Goal: Contribute content: Add original content to the website for others to see

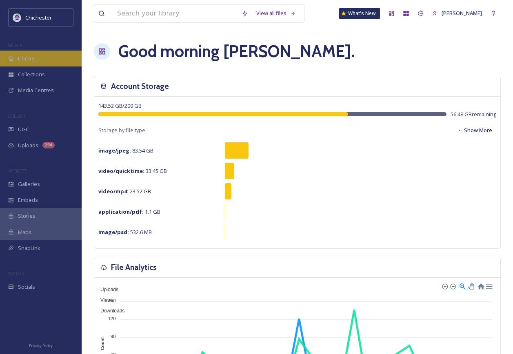
click at [27, 54] on div "Library" at bounding box center [41, 59] width 82 height 16
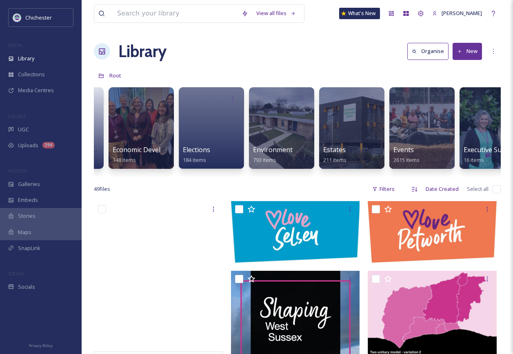
scroll to position [0, 1393]
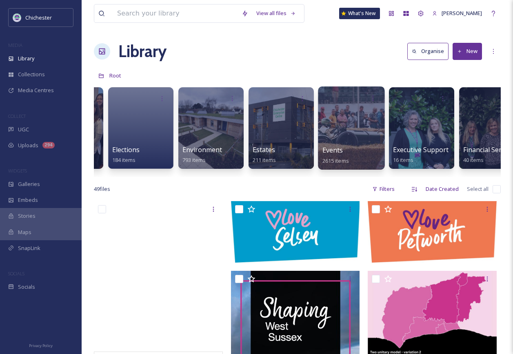
click at [361, 133] on div at bounding box center [351, 128] width 67 height 83
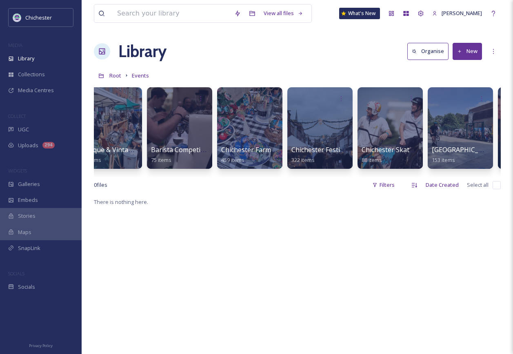
scroll to position [0, 163]
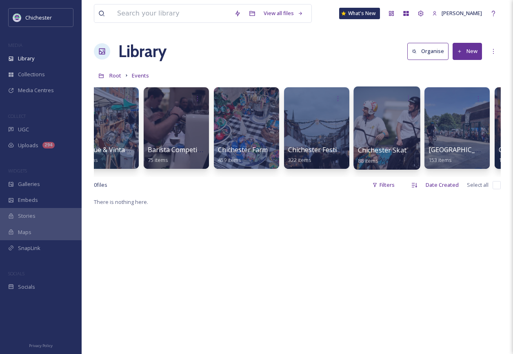
click at [384, 134] on div at bounding box center [387, 128] width 67 height 83
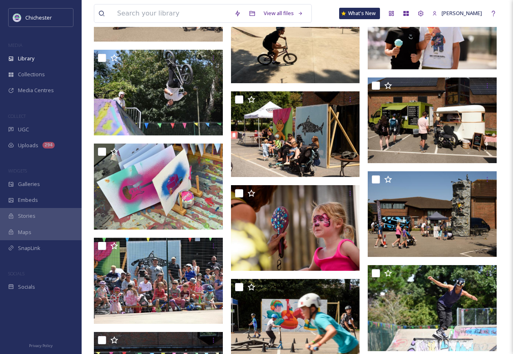
scroll to position [3441, 0]
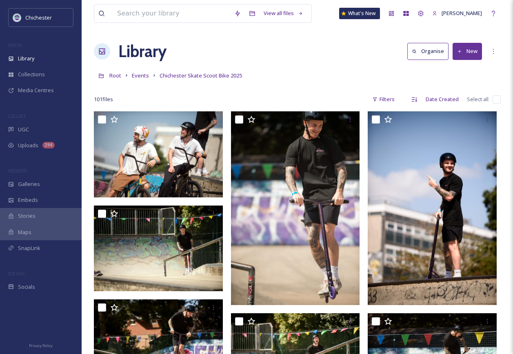
click at [464, 50] on button "New" at bounding box center [467, 51] width 29 height 17
click at [461, 72] on span "File Upload" at bounding box center [463, 71] width 27 height 8
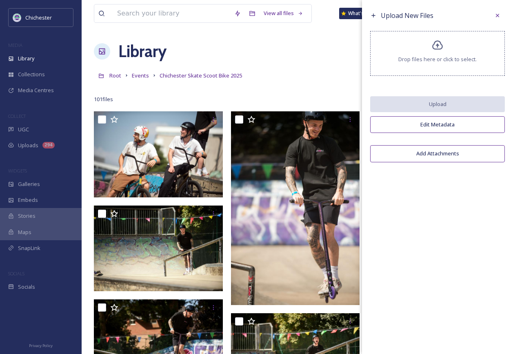
click at [460, 58] on span "Drop files here or click to select." at bounding box center [437, 60] width 78 height 8
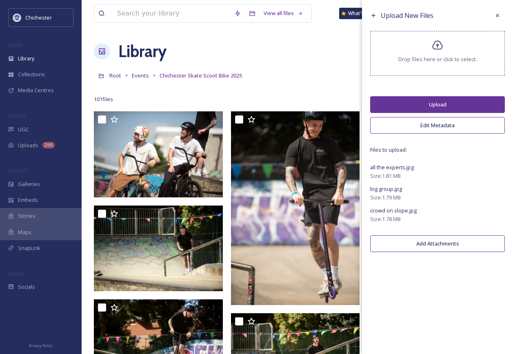
click at [438, 60] on span "Drop files here or click to select." at bounding box center [437, 60] width 78 height 8
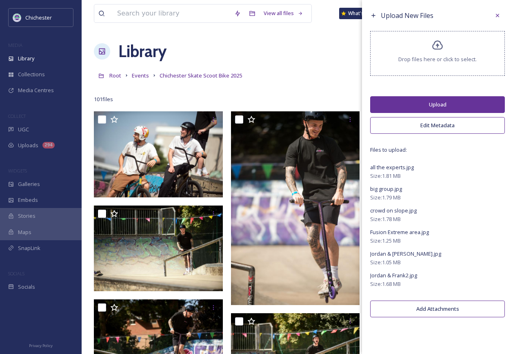
click at [434, 106] on button "Upload" at bounding box center [437, 104] width 135 height 17
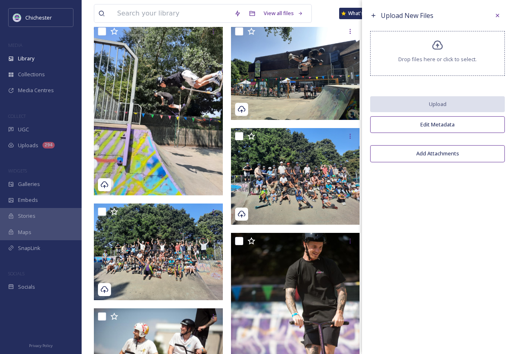
scroll to position [41, 0]
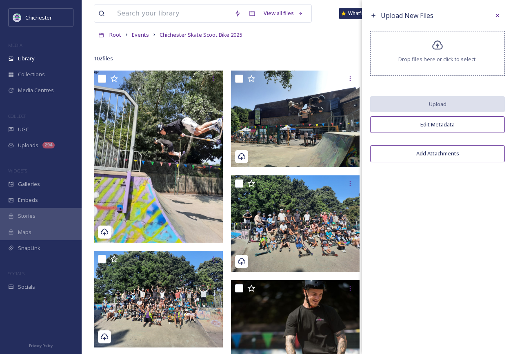
click at [445, 61] on span "Drop files here or click to select." at bounding box center [437, 60] width 78 height 8
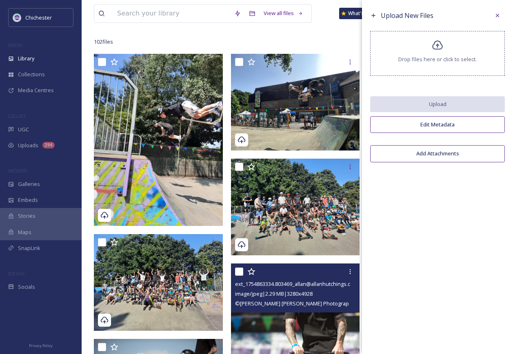
scroll to position [0, 0]
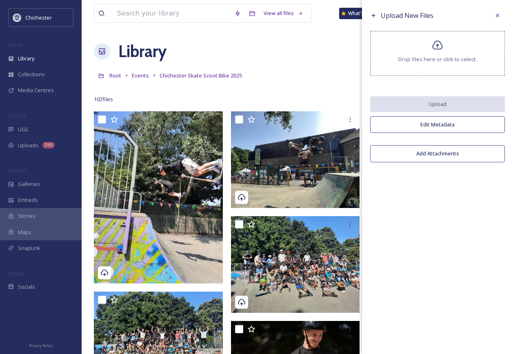
click at [430, 61] on span "Drop files here or click to select." at bounding box center [437, 60] width 78 height 8
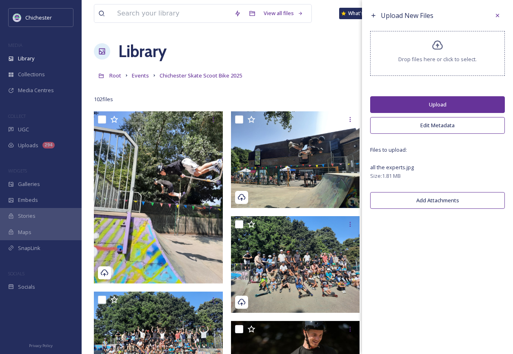
click at [424, 100] on button "Upload" at bounding box center [437, 104] width 135 height 17
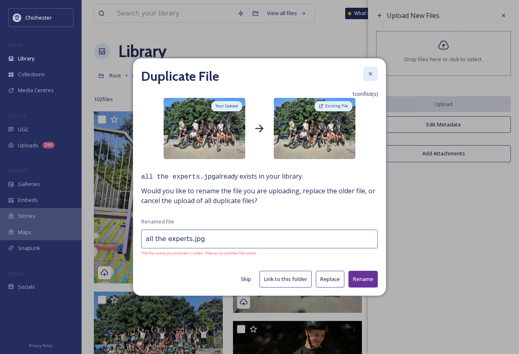
click at [369, 74] on icon at bounding box center [370, 74] width 7 height 7
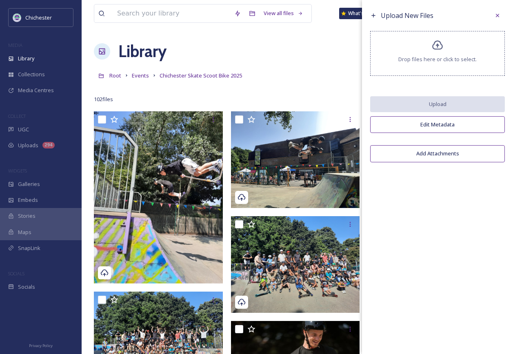
click at [475, 262] on div "Upload New Files Drop files here or click to select. Upload Edit Metadata Add A…" at bounding box center [437, 177] width 151 height 354
click at [440, 61] on span "Drop files here or click to select." at bounding box center [437, 60] width 78 height 8
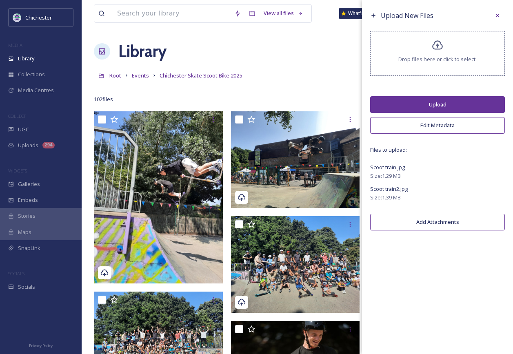
click at [400, 74] on div "Drop files here or click to select." at bounding box center [437, 53] width 135 height 45
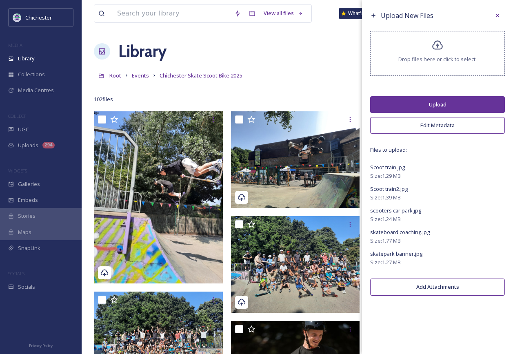
click at [423, 105] on button "Upload" at bounding box center [437, 104] width 135 height 17
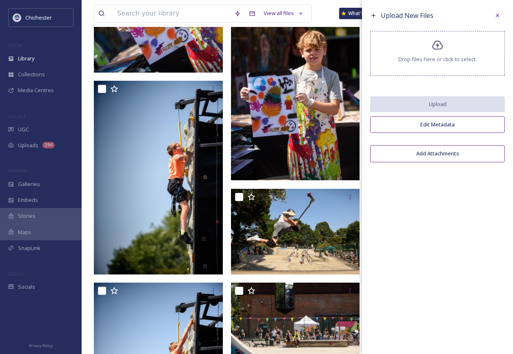
scroll to position [2980, 0]
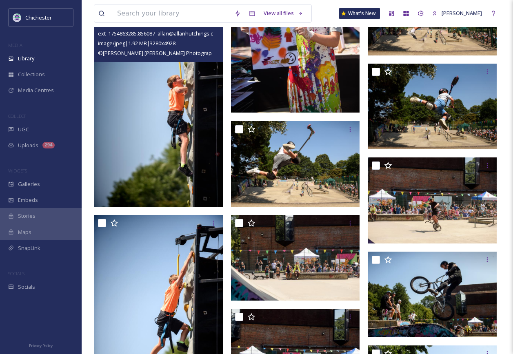
click at [178, 142] on img at bounding box center [158, 110] width 129 height 194
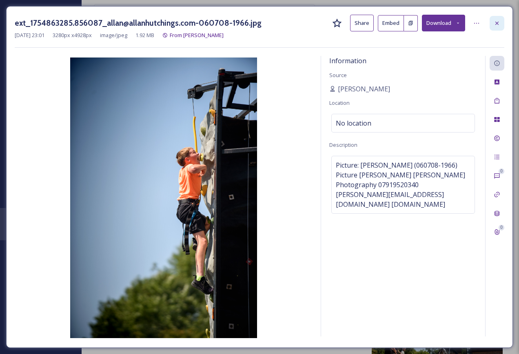
click at [494, 24] on div at bounding box center [497, 23] width 15 height 15
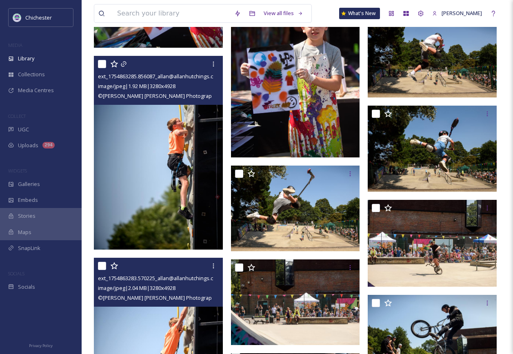
click at [183, 331] on img at bounding box center [158, 355] width 129 height 194
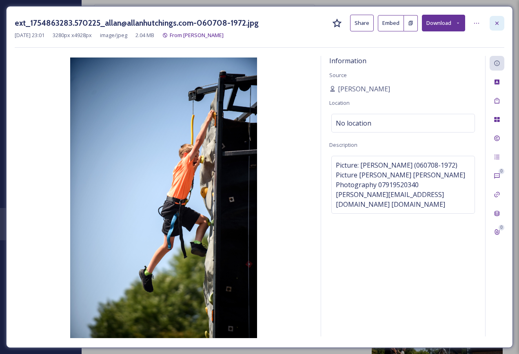
click at [497, 20] on icon at bounding box center [497, 23] width 7 height 7
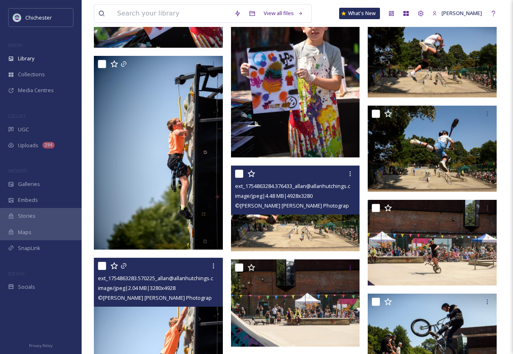
click at [281, 231] on img at bounding box center [295, 209] width 129 height 86
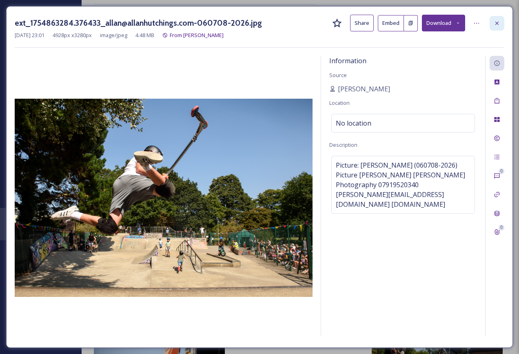
click at [504, 26] on div at bounding box center [497, 23] width 15 height 15
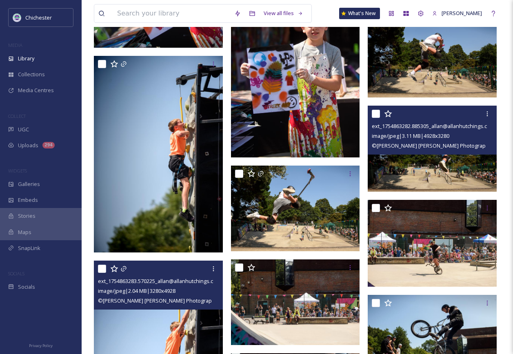
click at [439, 169] on img at bounding box center [432, 149] width 129 height 86
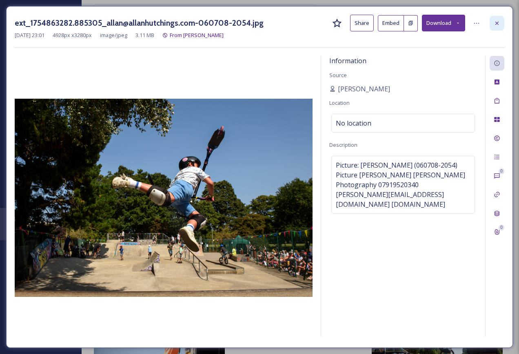
click at [501, 22] on div at bounding box center [497, 23] width 15 height 15
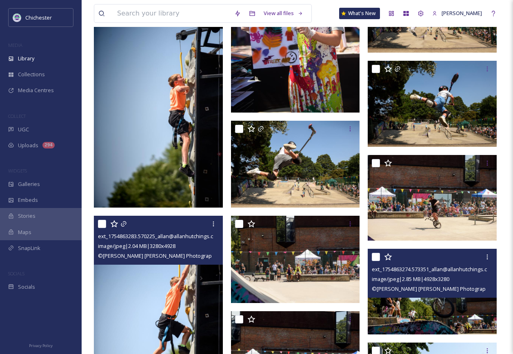
scroll to position [3103, 0]
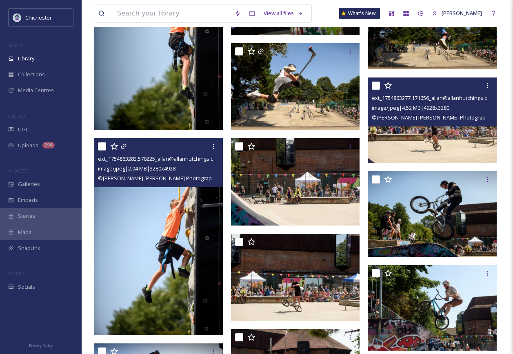
click at [450, 142] on img at bounding box center [432, 121] width 129 height 86
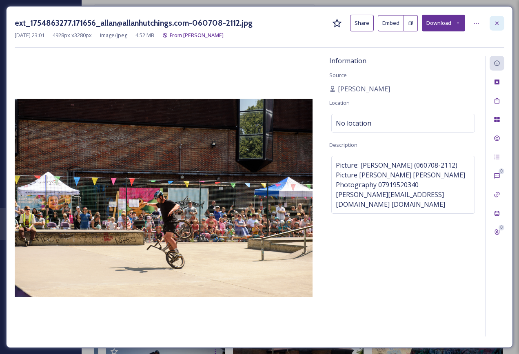
click at [500, 25] on icon at bounding box center [497, 23] width 7 height 7
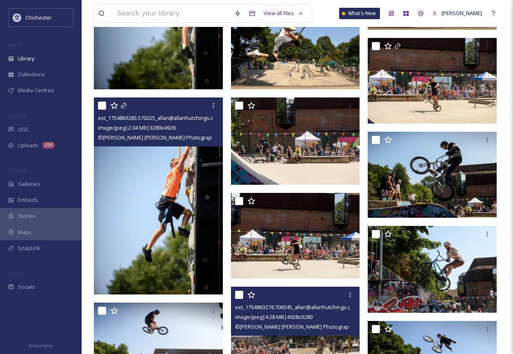
scroll to position [3266, 0]
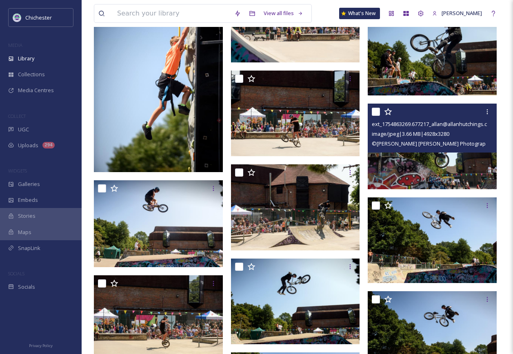
click at [433, 167] on img at bounding box center [432, 147] width 129 height 86
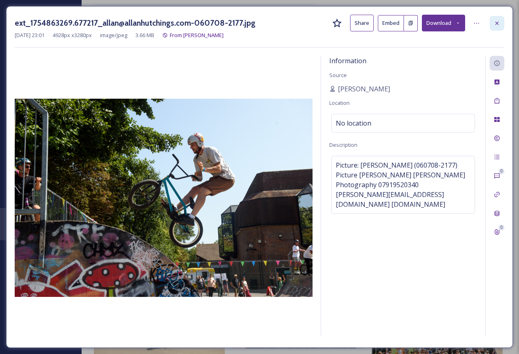
click at [498, 22] on icon at bounding box center [497, 22] width 3 height 3
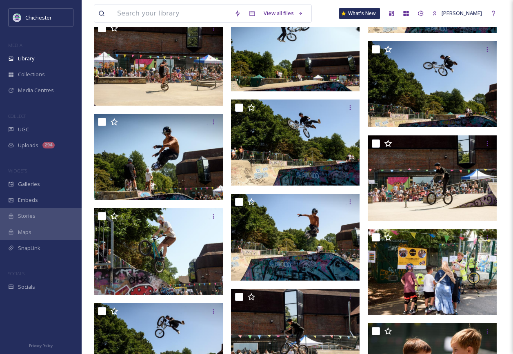
scroll to position [3593, 0]
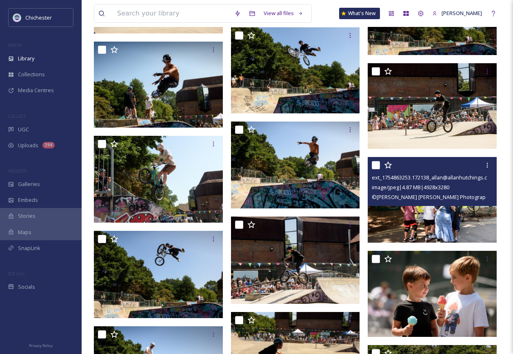
click at [434, 220] on img at bounding box center [432, 200] width 129 height 86
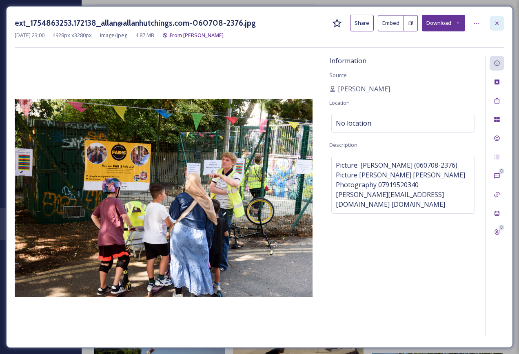
click at [499, 24] on icon at bounding box center [497, 23] width 7 height 7
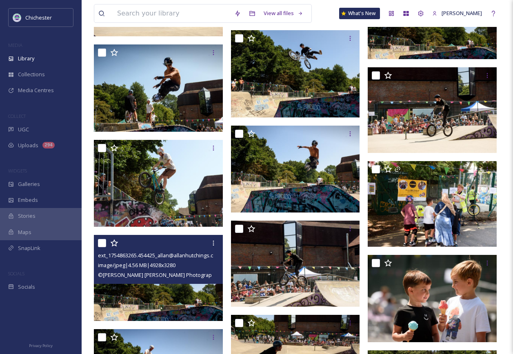
click at [158, 291] on img at bounding box center [158, 278] width 129 height 86
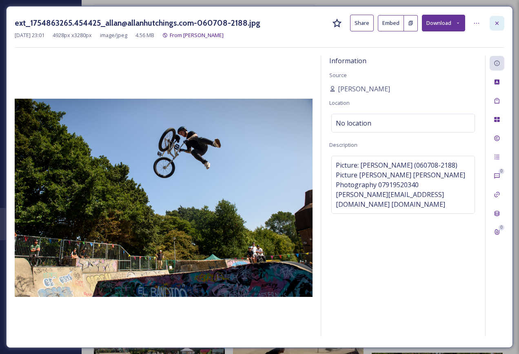
click at [498, 24] on icon at bounding box center [497, 23] width 7 height 7
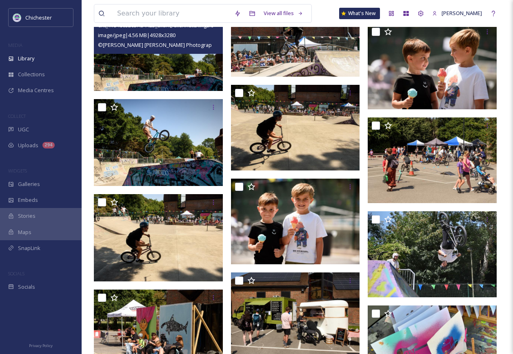
scroll to position [3838, 0]
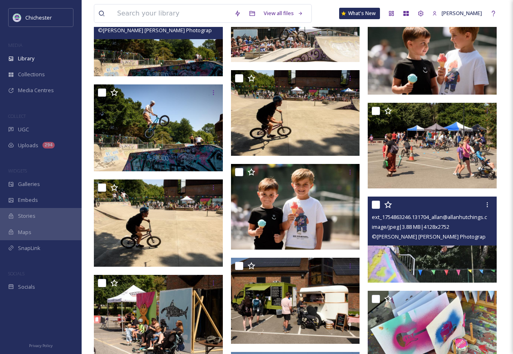
click at [454, 253] on img at bounding box center [432, 240] width 129 height 86
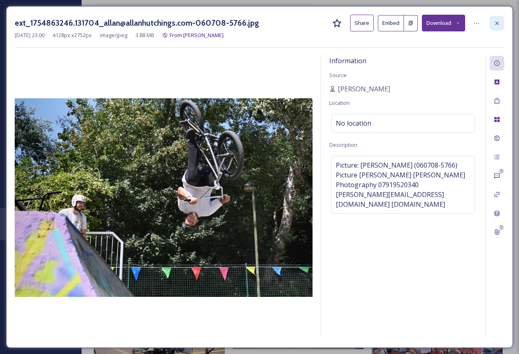
click at [501, 24] on div at bounding box center [497, 23] width 15 height 15
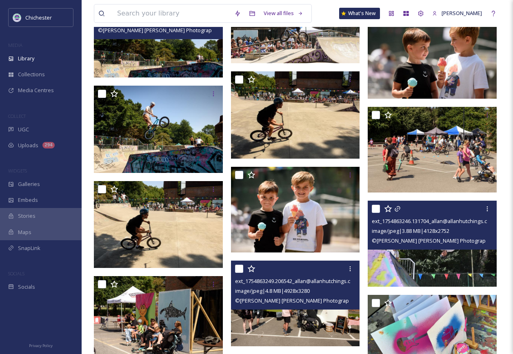
click at [342, 336] on img at bounding box center [295, 304] width 129 height 86
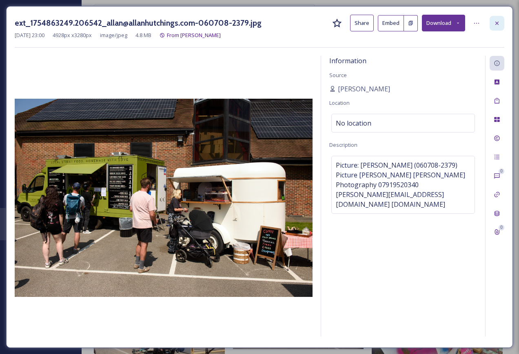
click at [499, 23] on icon at bounding box center [497, 23] width 7 height 7
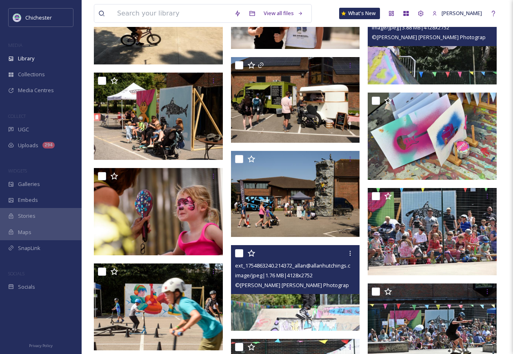
scroll to position [4042, 0]
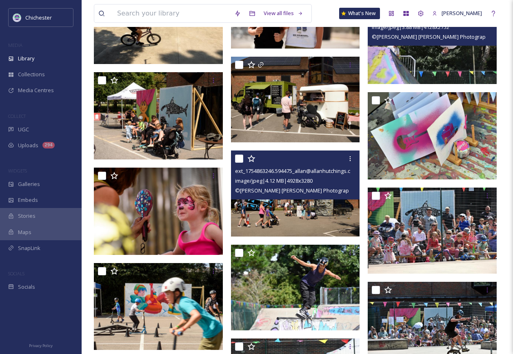
click at [278, 223] on img at bounding box center [295, 194] width 129 height 86
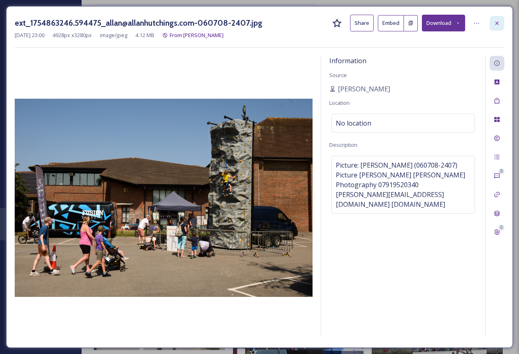
click at [501, 25] on div at bounding box center [497, 23] width 15 height 15
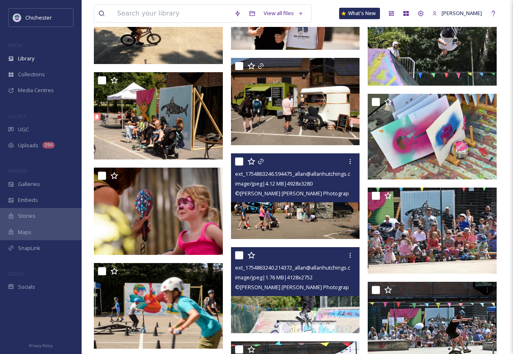
click at [318, 307] on img at bounding box center [295, 290] width 129 height 86
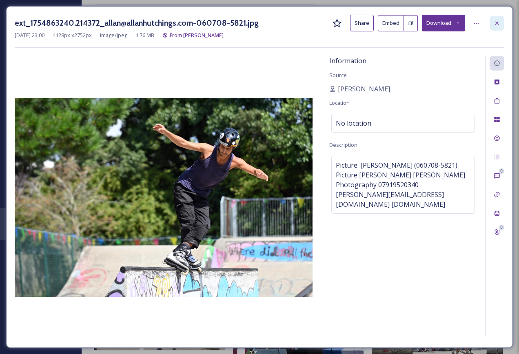
click at [496, 19] on div at bounding box center [497, 23] width 15 height 15
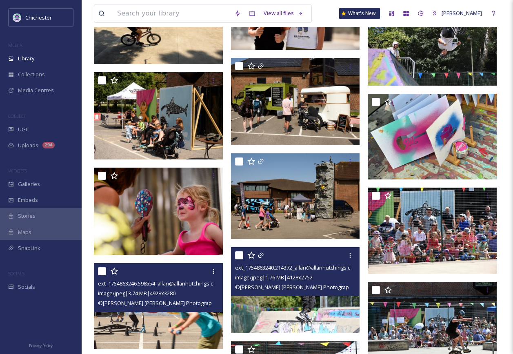
drag, startPoint x: 200, startPoint y: 272, endPoint x: 185, endPoint y: 286, distance: 21.4
click at [185, 286] on span "ext_1754863246.598554_allan@allanhutchings.com-060708-2384.jpg" at bounding box center [179, 284] width 163 height 8
click at [190, 332] on img at bounding box center [158, 306] width 129 height 86
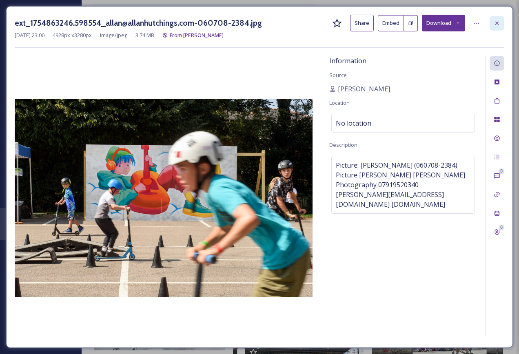
click at [499, 24] on icon at bounding box center [497, 22] width 3 height 3
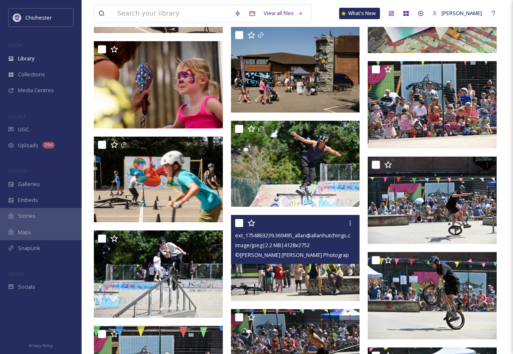
scroll to position [4205, 0]
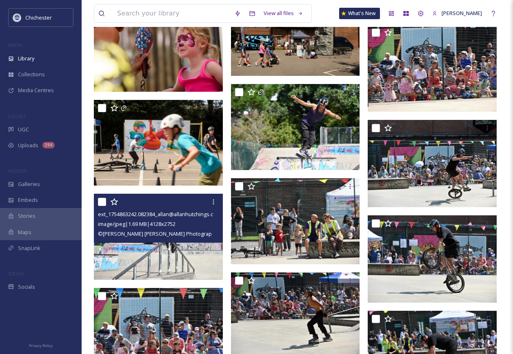
click at [188, 260] on img at bounding box center [158, 237] width 129 height 86
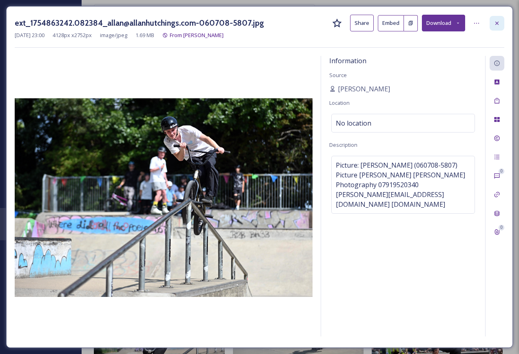
click at [499, 22] on icon at bounding box center [497, 23] width 7 height 7
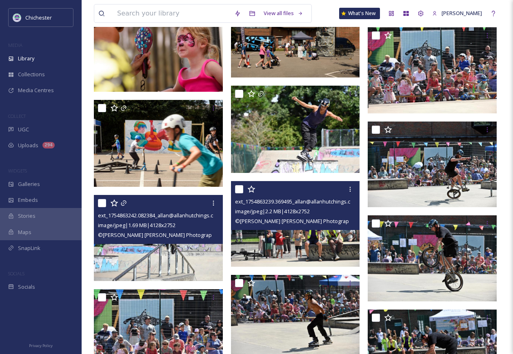
click at [340, 245] on img at bounding box center [295, 224] width 129 height 86
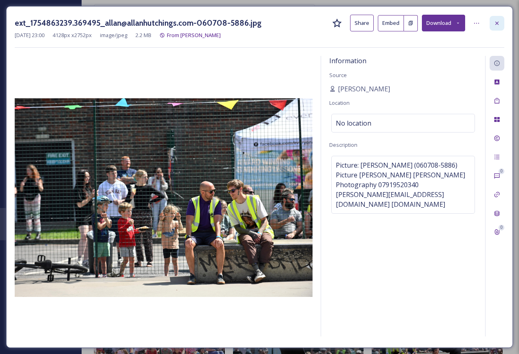
click at [496, 24] on icon at bounding box center [497, 22] width 3 height 3
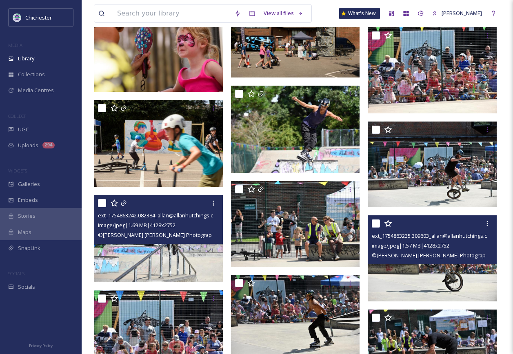
click at [436, 277] on img at bounding box center [432, 259] width 129 height 86
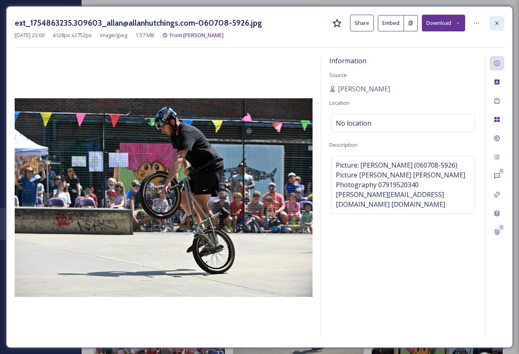
click at [500, 26] on icon at bounding box center [497, 23] width 7 height 7
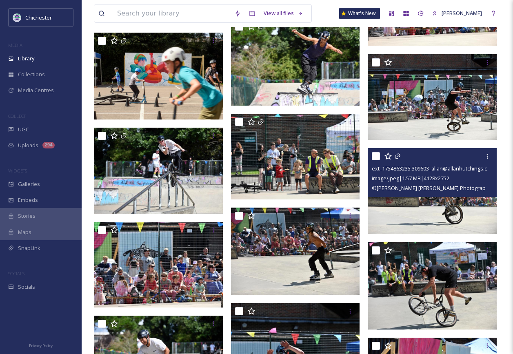
scroll to position [4287, 0]
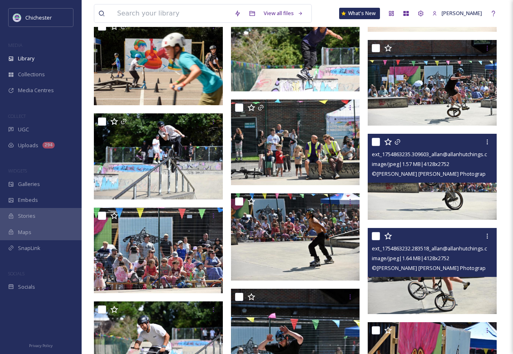
click at [386, 295] on img at bounding box center [432, 271] width 129 height 86
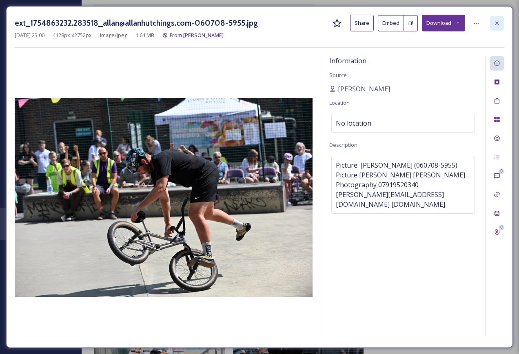
click at [497, 25] on icon at bounding box center [497, 23] width 7 height 7
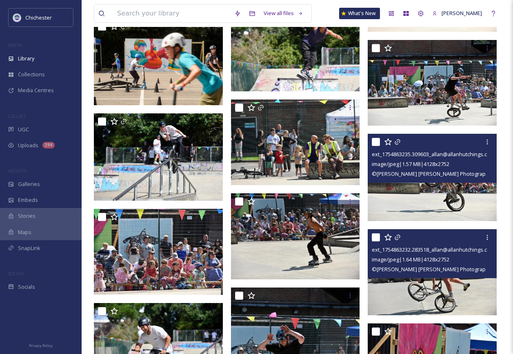
click at [441, 299] on img at bounding box center [432, 272] width 129 height 86
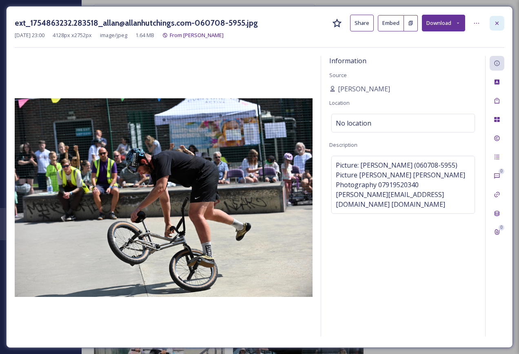
click at [495, 23] on icon at bounding box center [497, 23] width 7 height 7
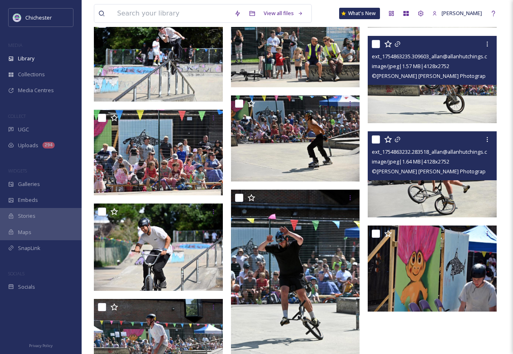
scroll to position [4450, 0]
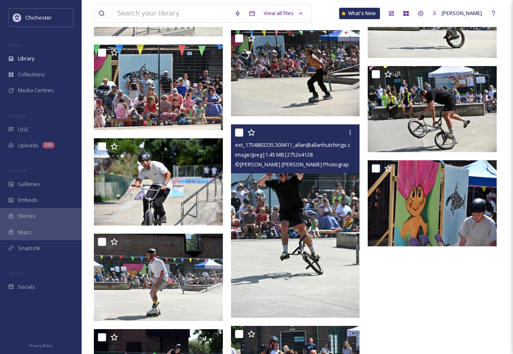
click at [288, 255] on img at bounding box center [295, 222] width 129 height 194
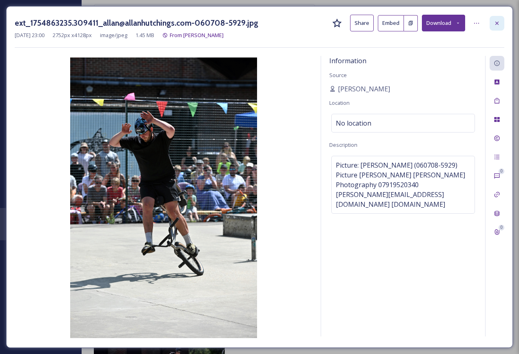
click at [499, 22] on icon at bounding box center [497, 22] width 3 height 3
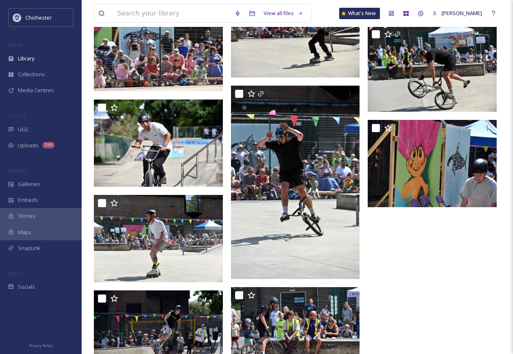
scroll to position [4532, 0]
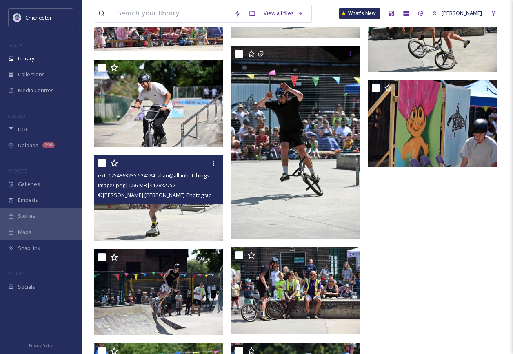
click at [182, 214] on img at bounding box center [158, 198] width 129 height 86
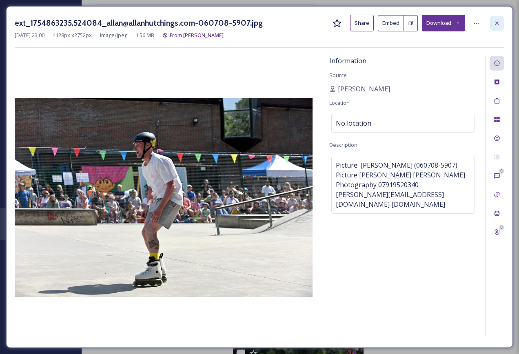
click at [498, 26] on icon at bounding box center [497, 23] width 7 height 7
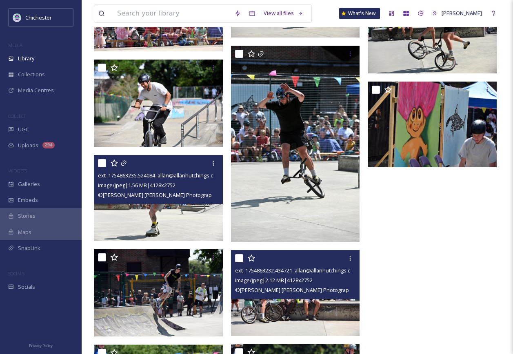
scroll to position [4614, 0]
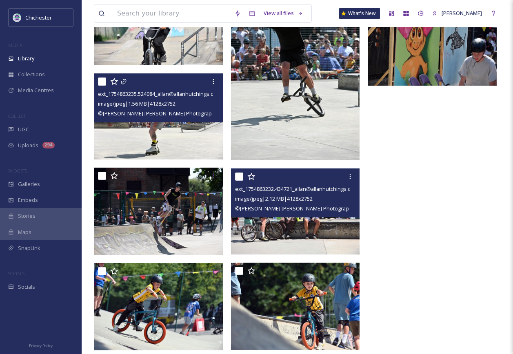
click at [332, 231] on img at bounding box center [295, 212] width 129 height 86
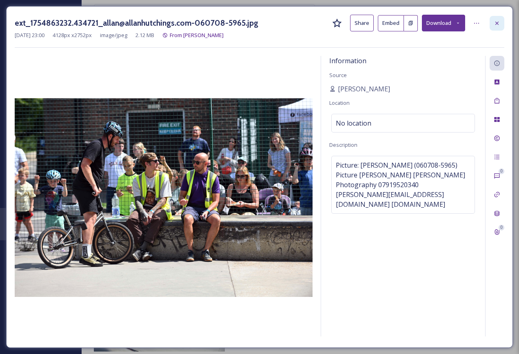
click at [498, 24] on icon at bounding box center [497, 23] width 7 height 7
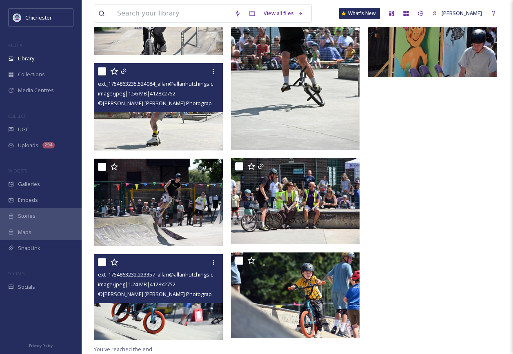
click at [182, 312] on img at bounding box center [158, 297] width 129 height 86
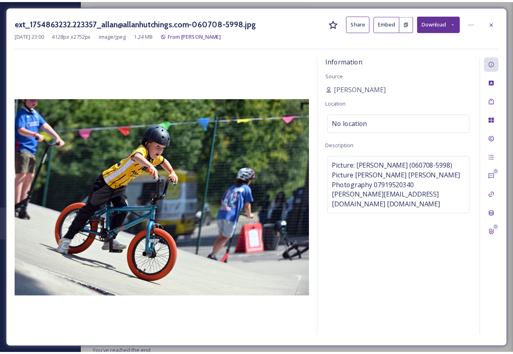
scroll to position [4625, 0]
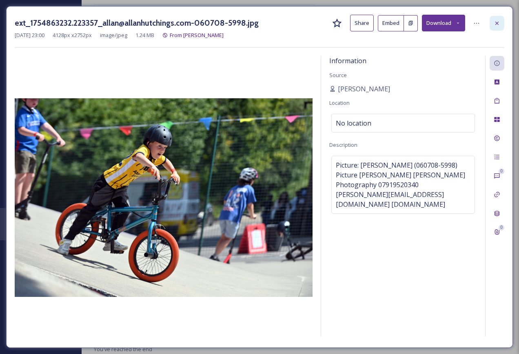
click at [497, 21] on icon at bounding box center [497, 23] width 7 height 7
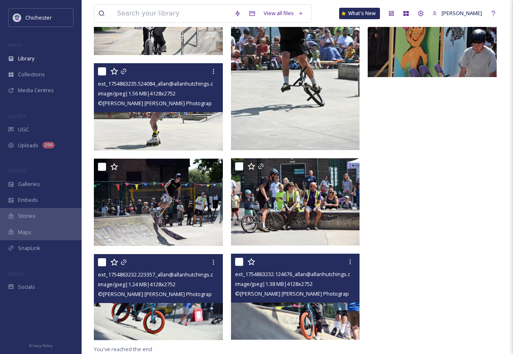
click at [351, 303] on img at bounding box center [295, 297] width 129 height 86
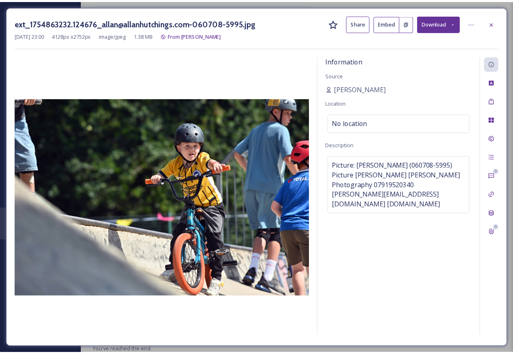
scroll to position [4625, 0]
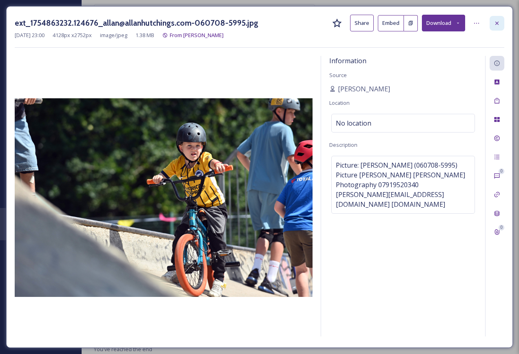
click at [499, 27] on div at bounding box center [497, 23] width 15 height 15
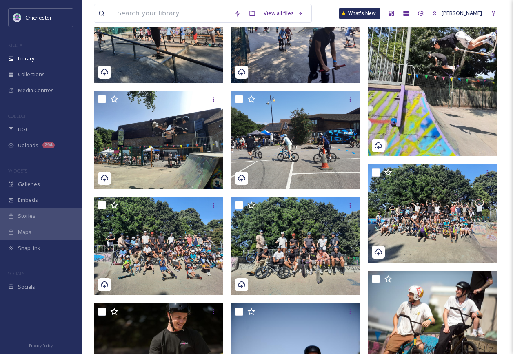
scroll to position [294, 0]
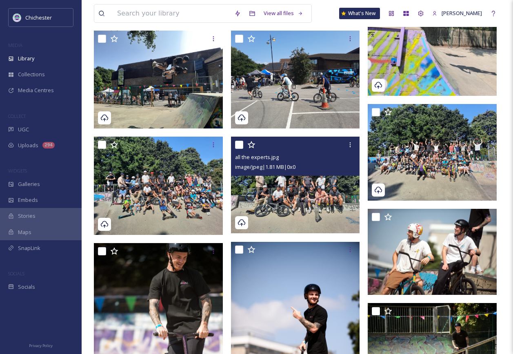
click at [314, 218] on img at bounding box center [295, 185] width 129 height 97
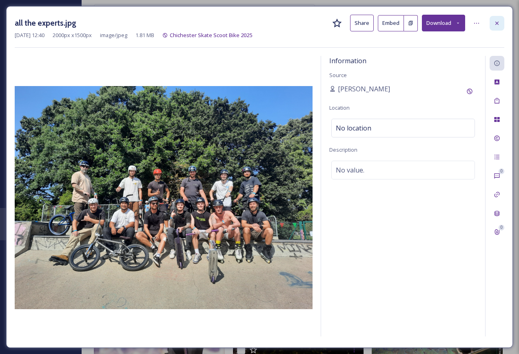
click at [501, 24] on div at bounding box center [497, 23] width 15 height 15
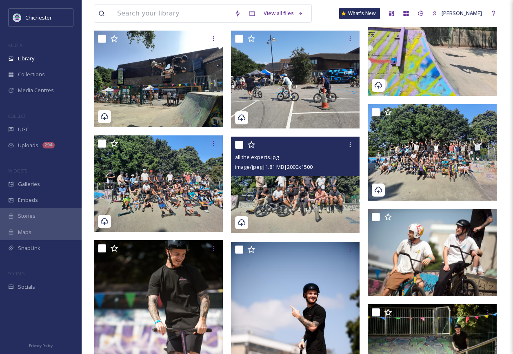
click at [329, 205] on img at bounding box center [295, 185] width 129 height 97
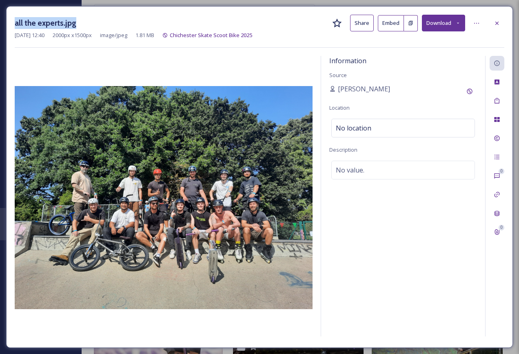
drag, startPoint x: 15, startPoint y: 24, endPoint x: 74, endPoint y: 24, distance: 59.2
click at [74, 24] on h3 "all the experts.jpg" at bounding box center [46, 23] width 62 height 12
copy h3 "all the experts.jpg"
click at [499, 22] on icon at bounding box center [497, 23] width 7 height 7
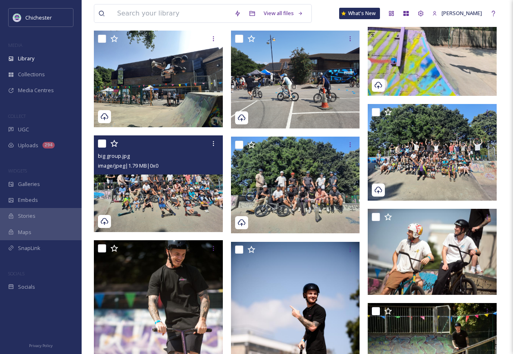
click at [190, 203] on img at bounding box center [158, 184] width 129 height 97
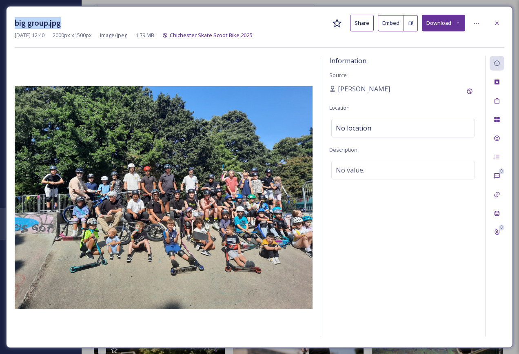
drag, startPoint x: 15, startPoint y: 22, endPoint x: 65, endPoint y: 22, distance: 50.2
click at [65, 22] on div "big group.jpg Share Embed Download" at bounding box center [260, 23] width 490 height 17
copy h3 "big group.jpg"
click at [495, 24] on icon at bounding box center [497, 23] width 7 height 7
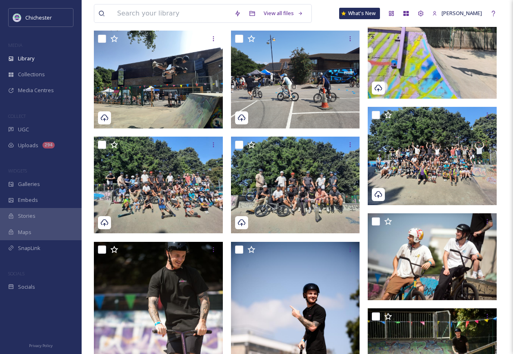
click at [46, 320] on div at bounding box center [41, 315] width 82 height 41
